Goal: Transaction & Acquisition: Obtain resource

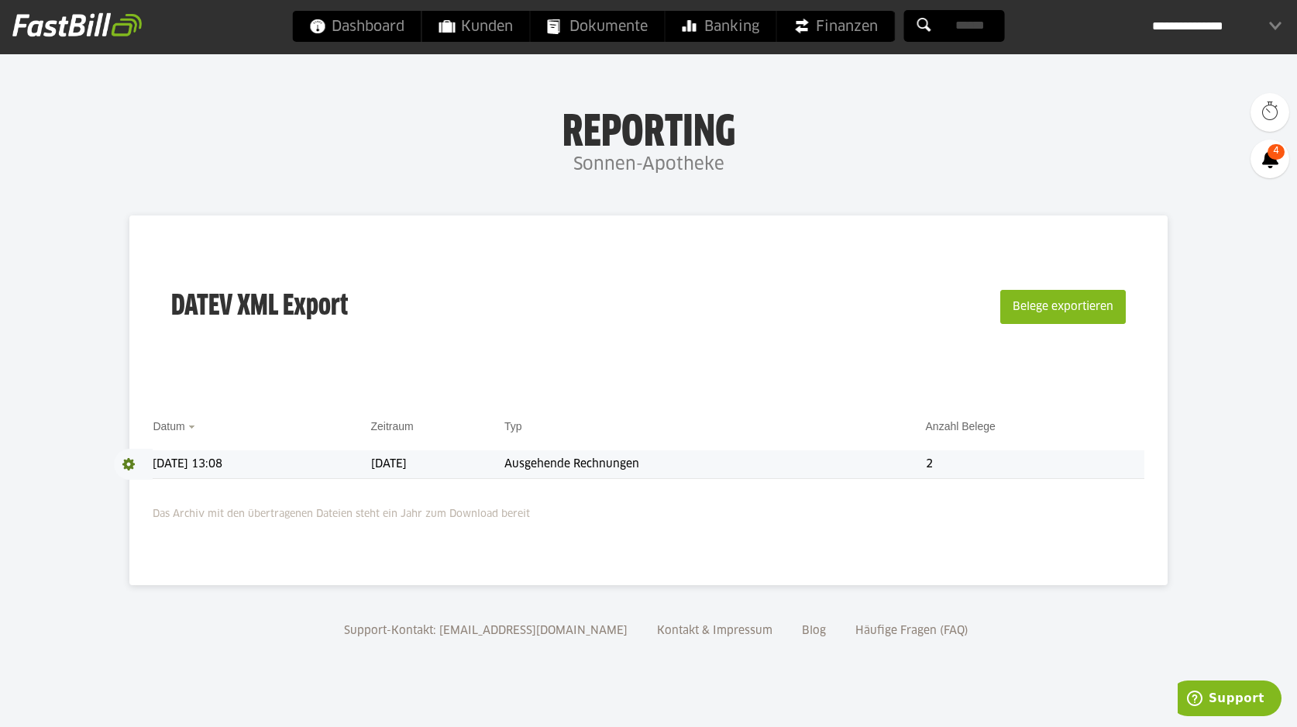
click at [181, 463] on td "[DATE] 13:08" at bounding box center [262, 464] width 218 height 29
click at [132, 466] on span at bounding box center [133, 464] width 39 height 31
click at [318, 368] on div "DATEV XML Export Belege exportieren" at bounding box center [648, 317] width 991 height 156
click at [131, 464] on span "Download" at bounding box center [133, 464] width 39 height 31
click at [617, 463] on td "Ausgehende Rechnungen" at bounding box center [714, 464] width 421 height 29
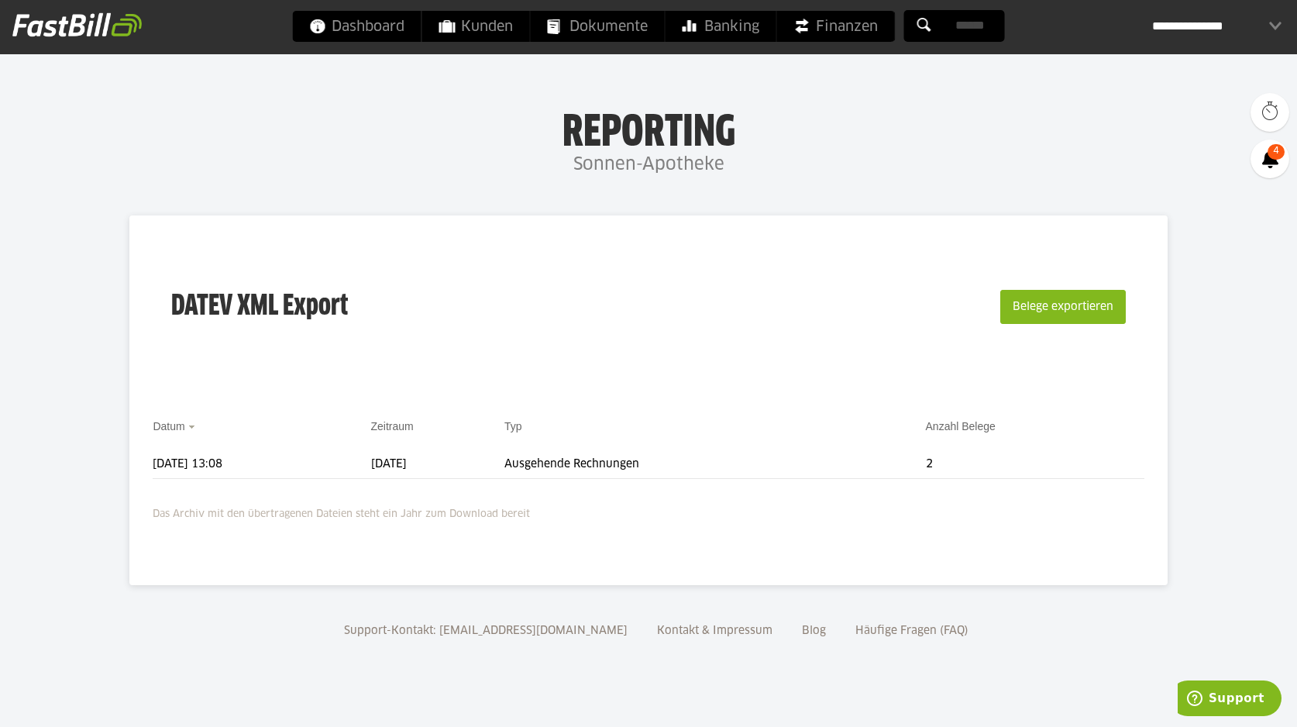
click at [96, 37] on link at bounding box center [76, 34] width 129 height 11
click at [187, 461] on td "[DATE] 13:08" at bounding box center [262, 464] width 218 height 29
click at [131, 469] on span at bounding box center [133, 464] width 39 height 31
click at [641, 320] on div "DATEV XML Export Belege exportieren" at bounding box center [648, 317] width 991 height 156
click at [1047, 310] on button "Belege exportieren" at bounding box center [1063, 307] width 126 height 34
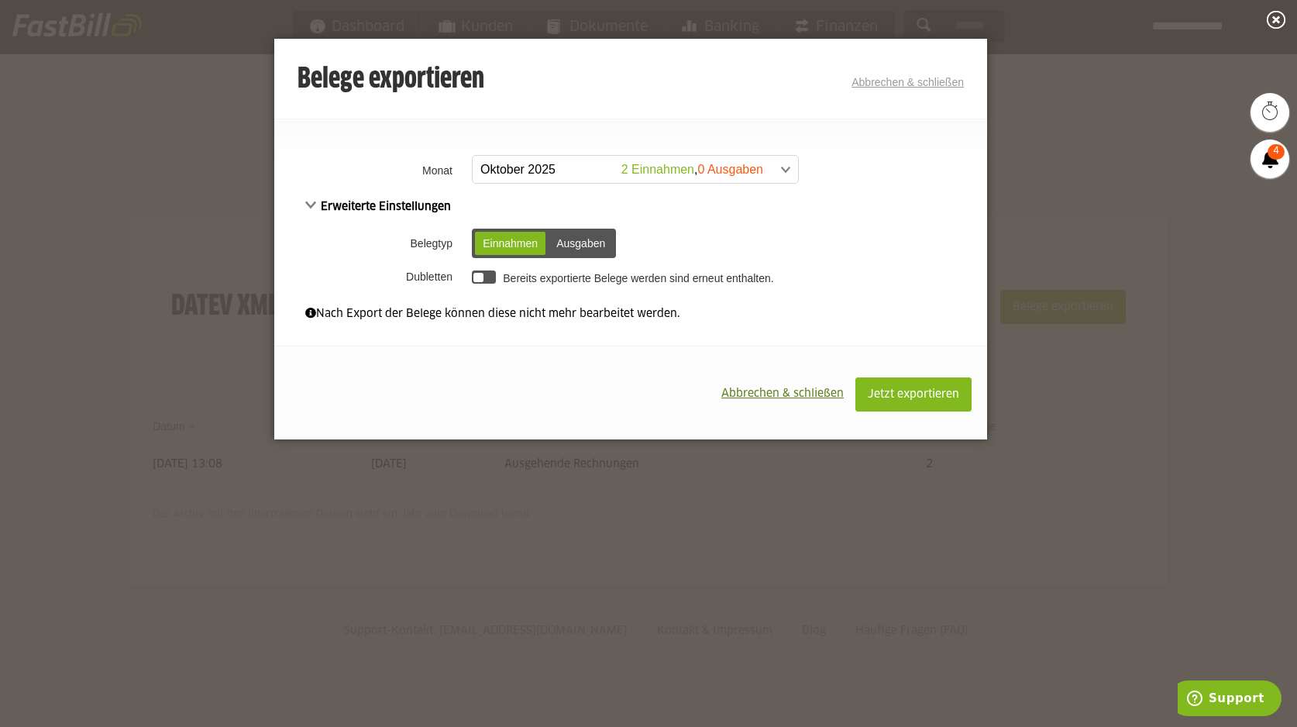
click at [523, 173] on span at bounding box center [627, 170] width 325 height 28
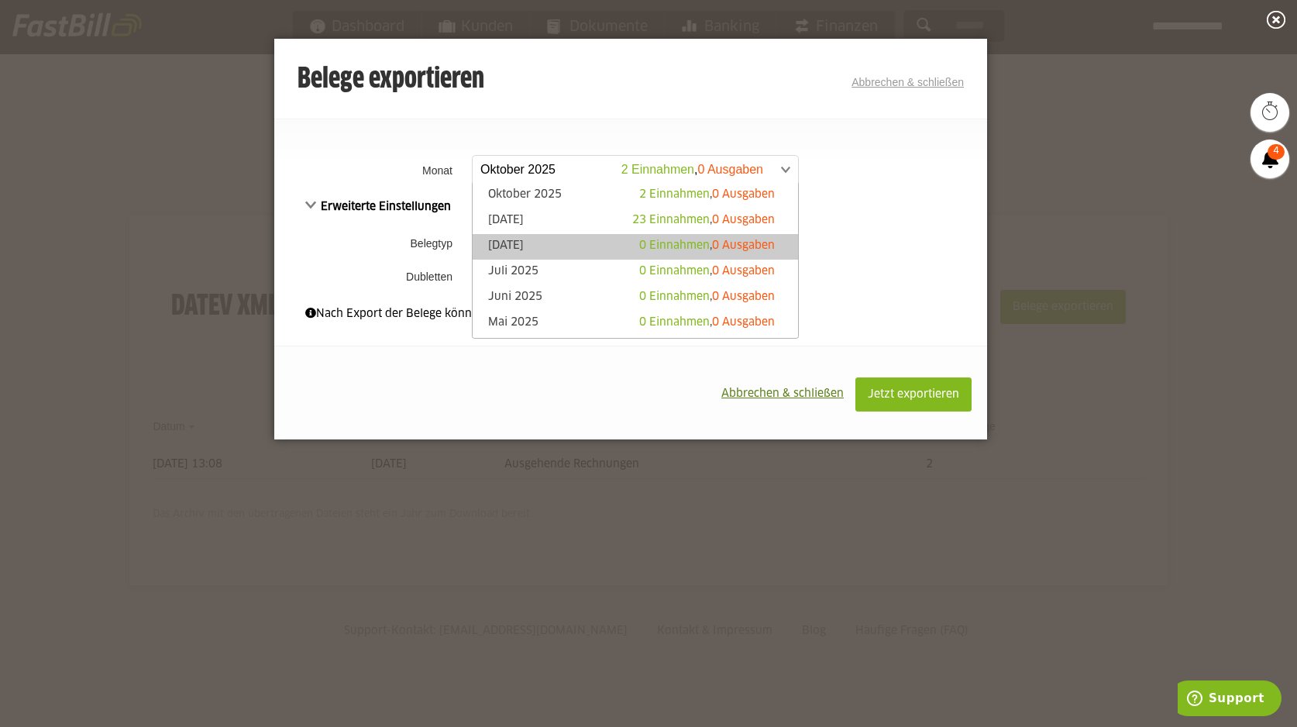
click at [517, 240] on link "August 2025 0 Einnahmen , 0 Ausgaben" at bounding box center [635, 247] width 310 height 18
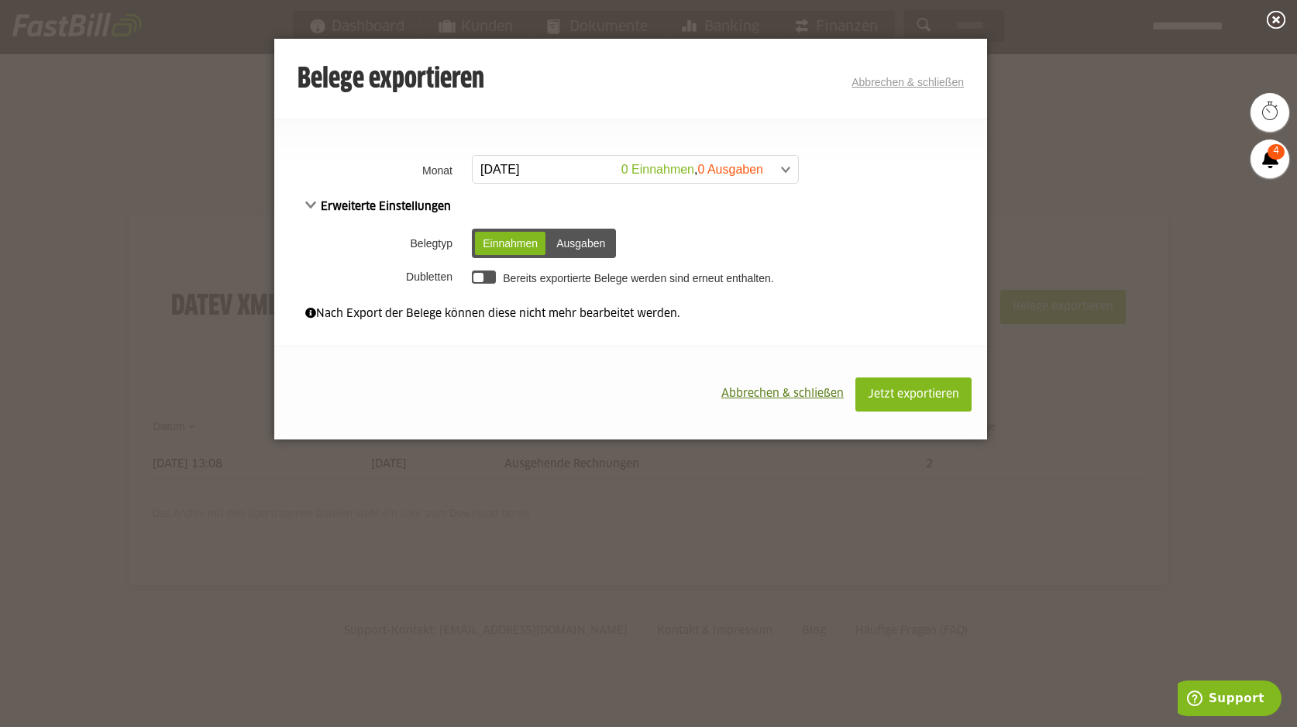
click at [484, 281] on div at bounding box center [484, 276] width 24 height 13
click at [311, 201] on span "Erweiterte Einstellungen" at bounding box center [378, 206] width 146 height 11
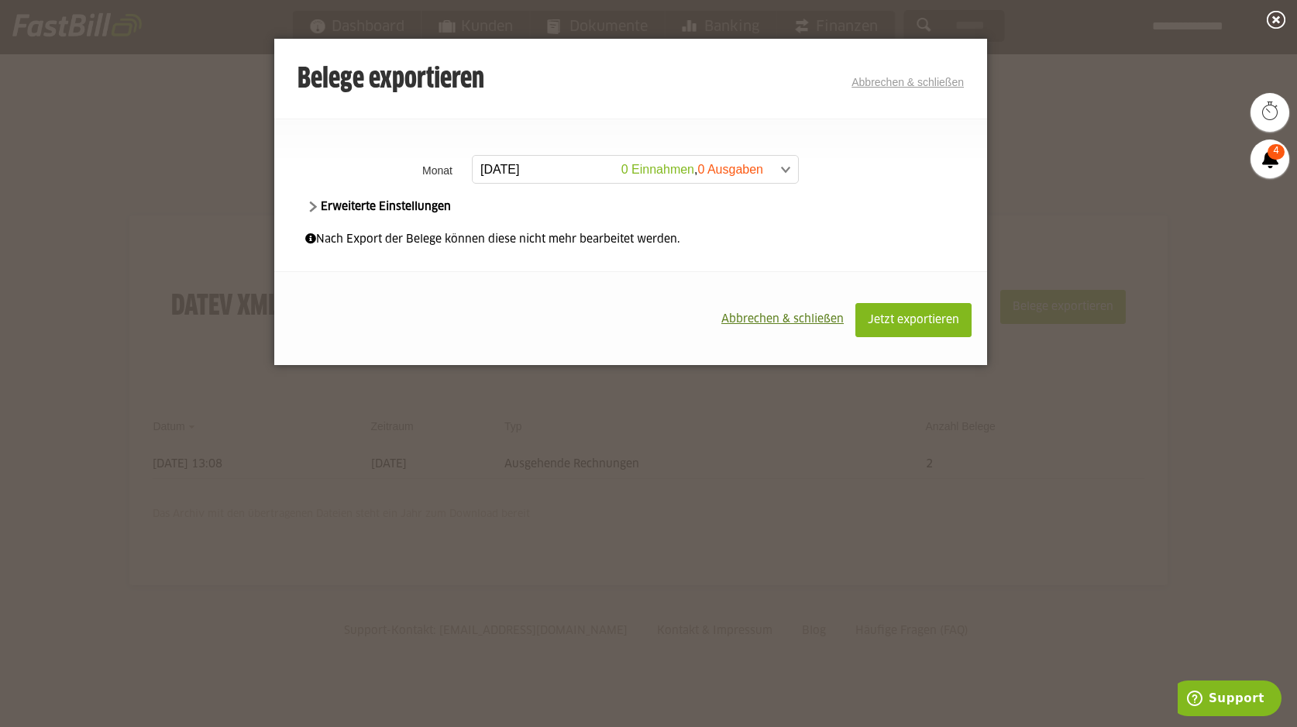
click at [311, 201] on span "Erweiterte Einstellungen" at bounding box center [378, 206] width 146 height 11
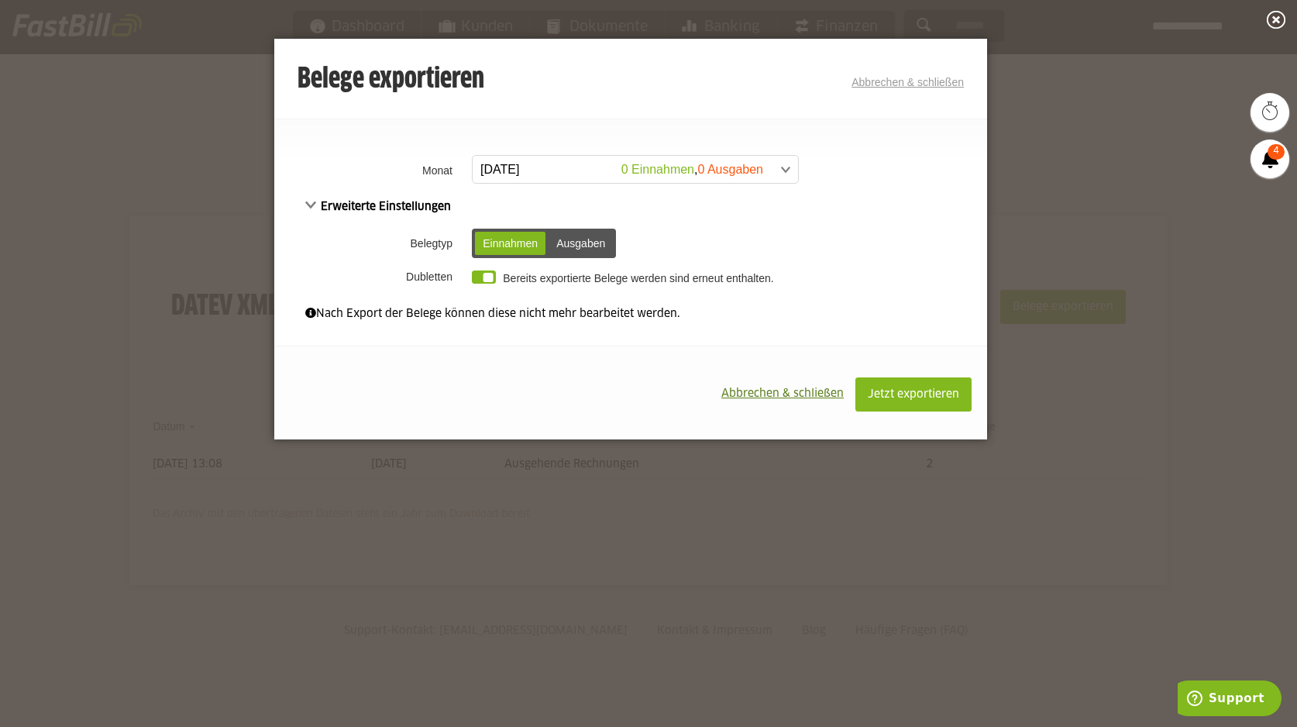
click at [927, 87] on link "Abbrechen & schließen" at bounding box center [907, 82] width 112 height 12
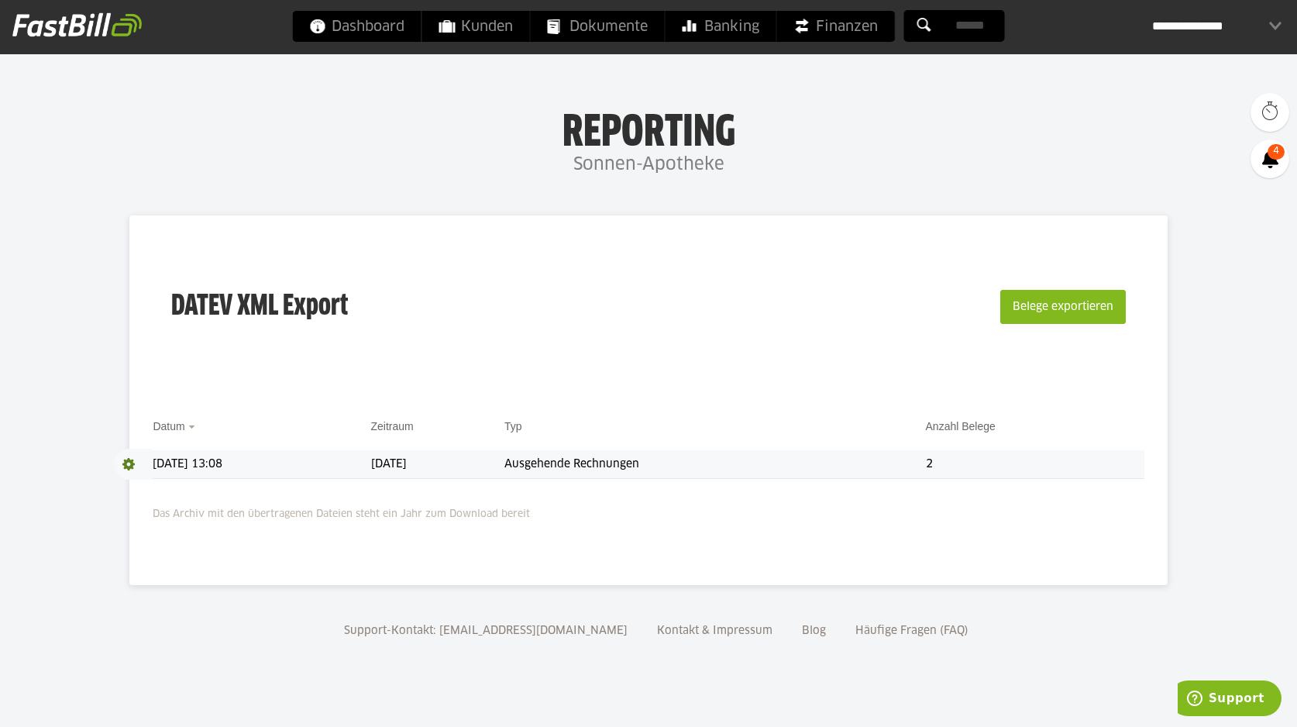
click at [126, 465] on span "Download" at bounding box center [133, 464] width 39 height 31
click at [143, 483] on link "Download" at bounding box center [155, 485] width 83 height 18
click at [1053, 318] on button "Belege exportieren" at bounding box center [1063, 307] width 126 height 34
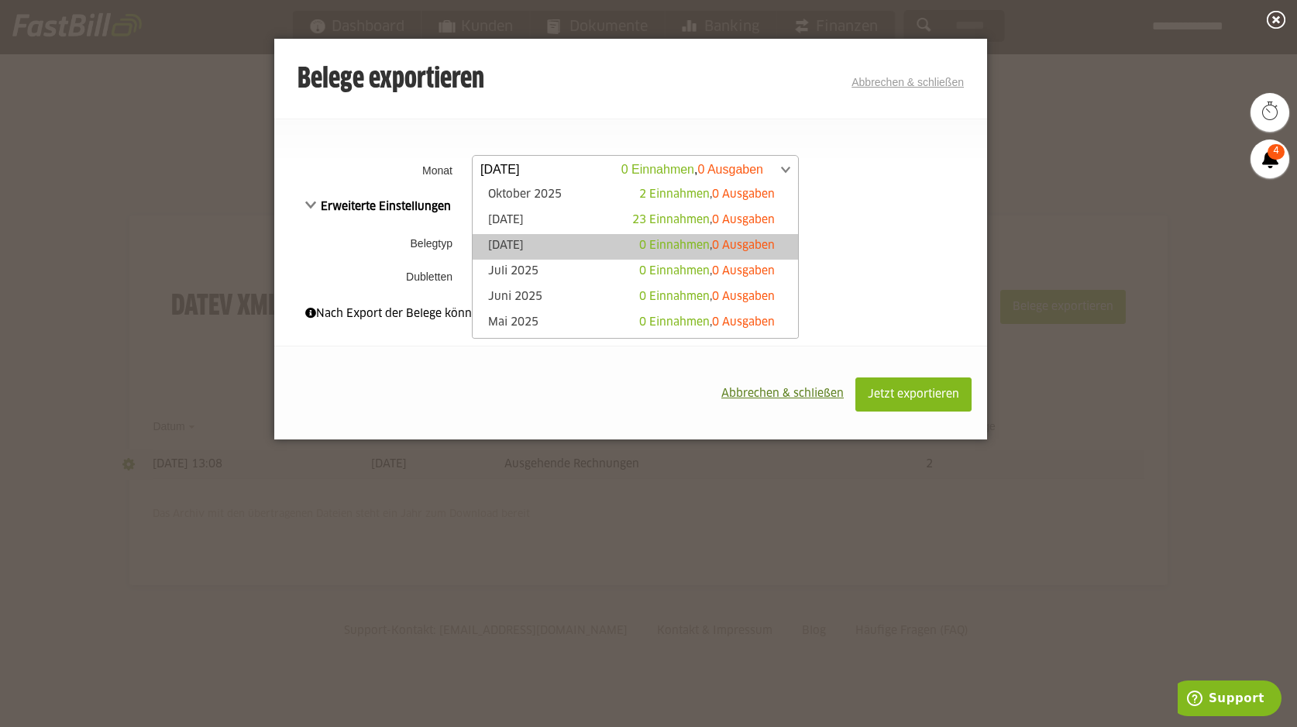
click at [517, 163] on span at bounding box center [627, 170] width 325 height 28
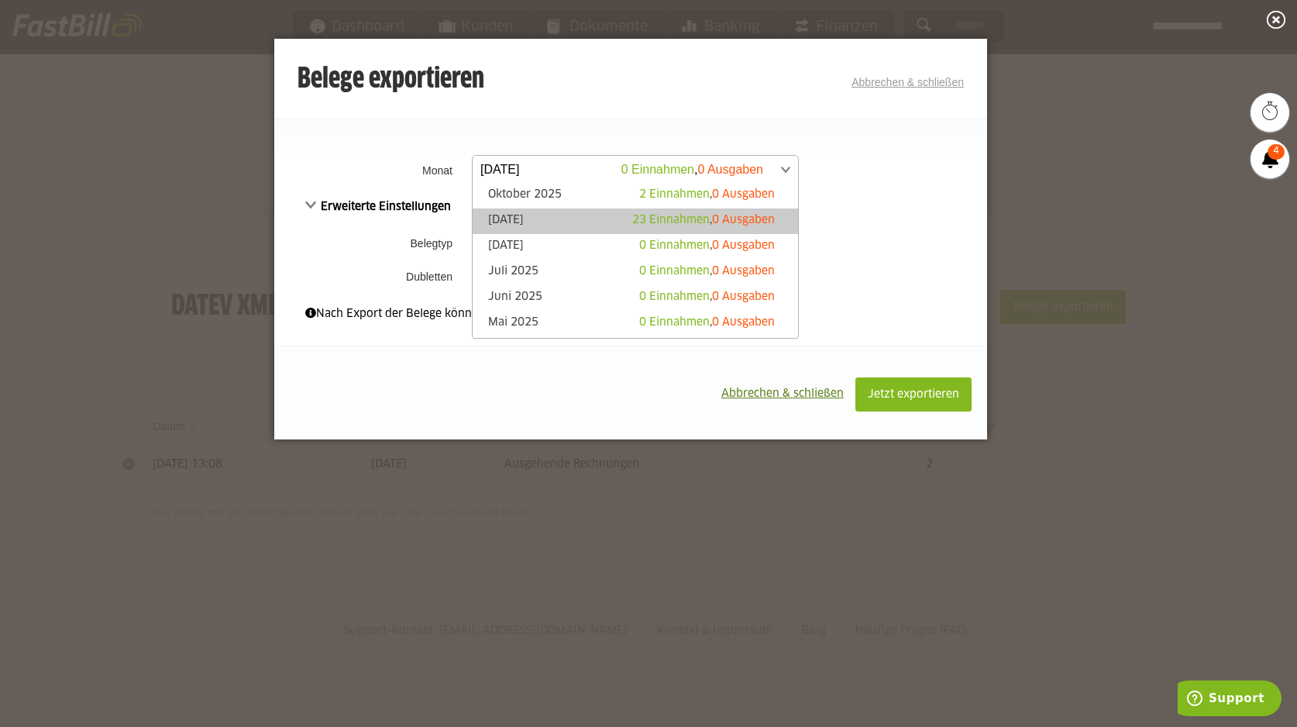
click at [521, 222] on link "September 2025 23 Einnahmen , 0 Ausgaben" at bounding box center [635, 221] width 310 height 18
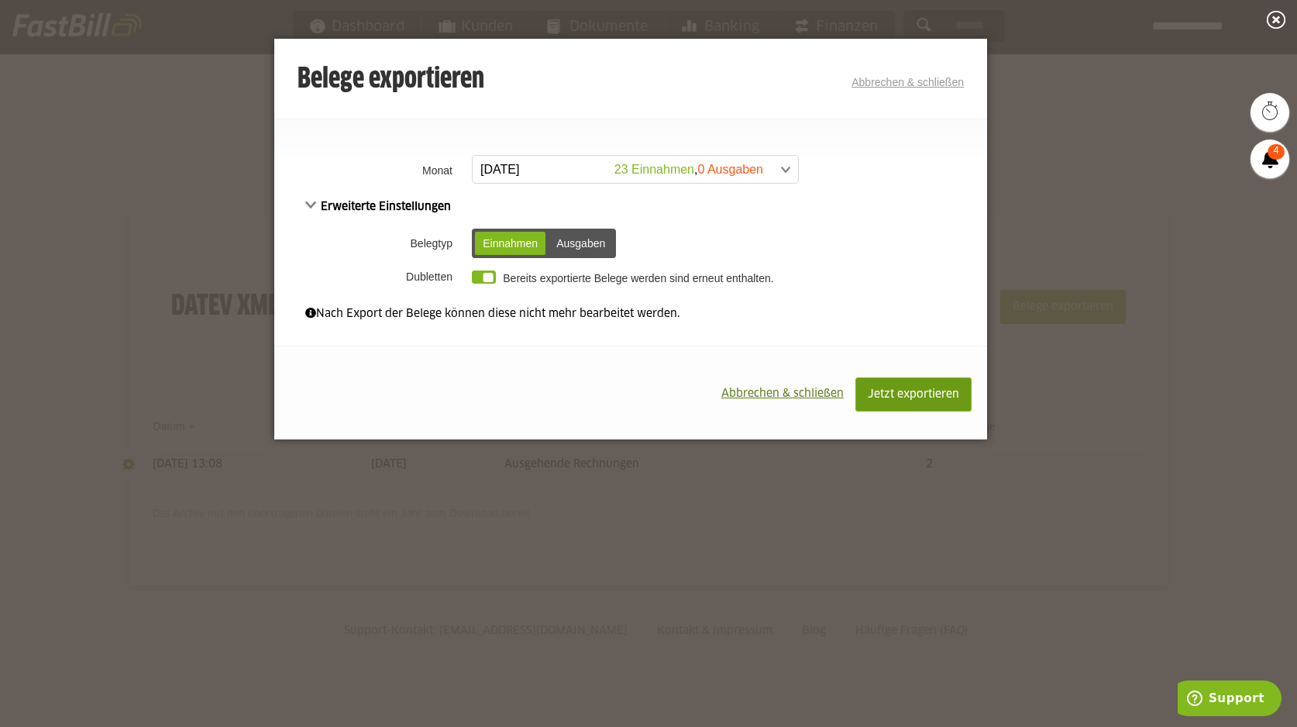
click at [916, 404] on button "Jetzt exportieren" at bounding box center [913, 394] width 116 height 34
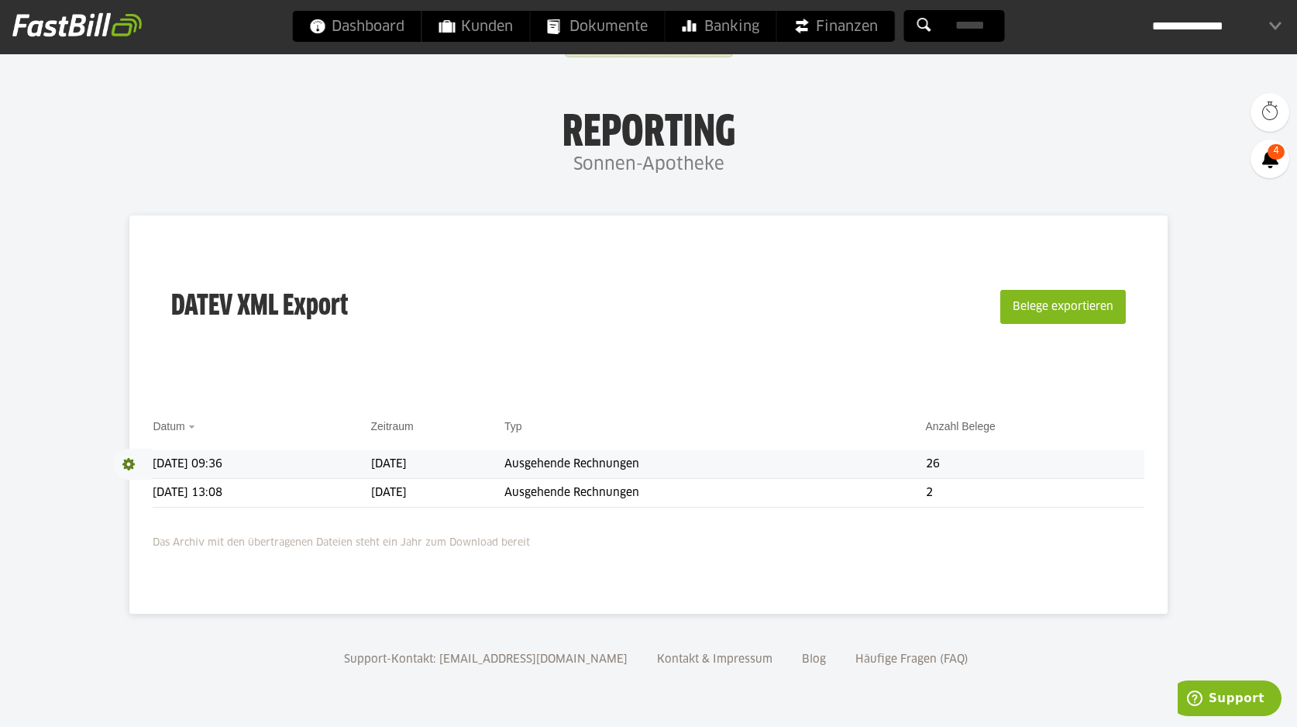
click at [124, 462] on span at bounding box center [133, 464] width 39 height 31
click at [146, 484] on link "Download" at bounding box center [155, 485] width 83 height 18
click at [628, 12] on span "Dokumente" at bounding box center [598, 26] width 100 height 31
